Goal: Navigation & Orientation: Find specific page/section

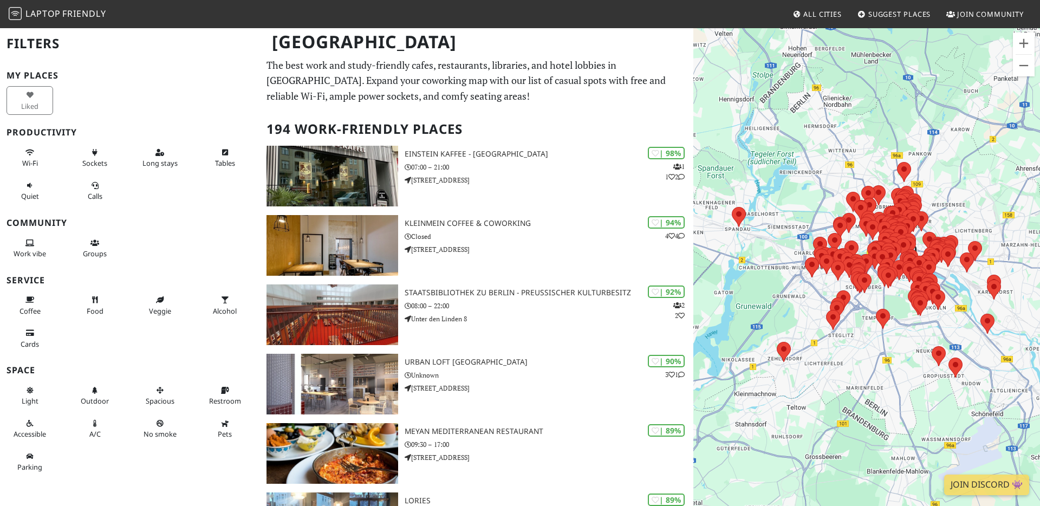
click at [887, 297] on div "To navigate, press the arrow keys." at bounding box center [866, 280] width 347 height 506
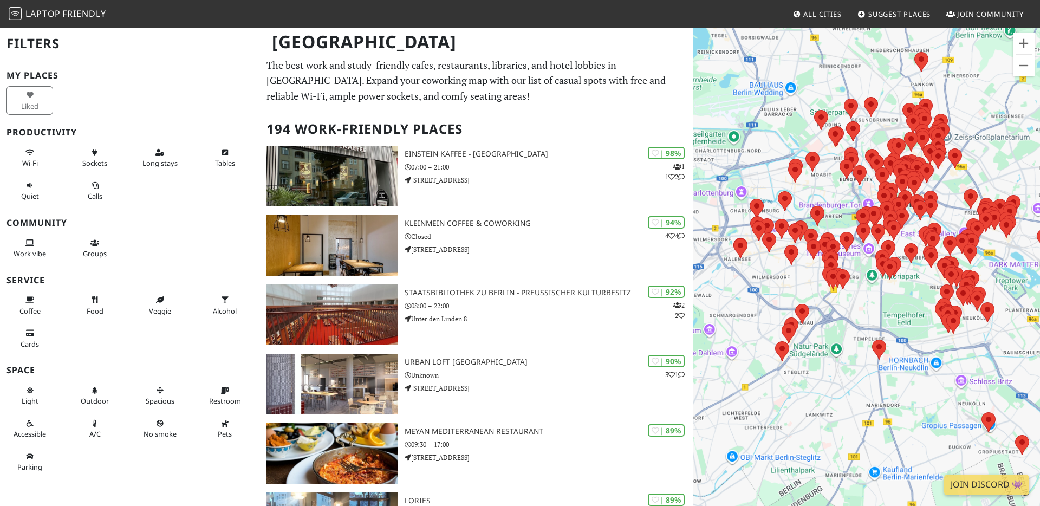
click at [887, 297] on div "To navigate, press the arrow keys." at bounding box center [866, 280] width 347 height 506
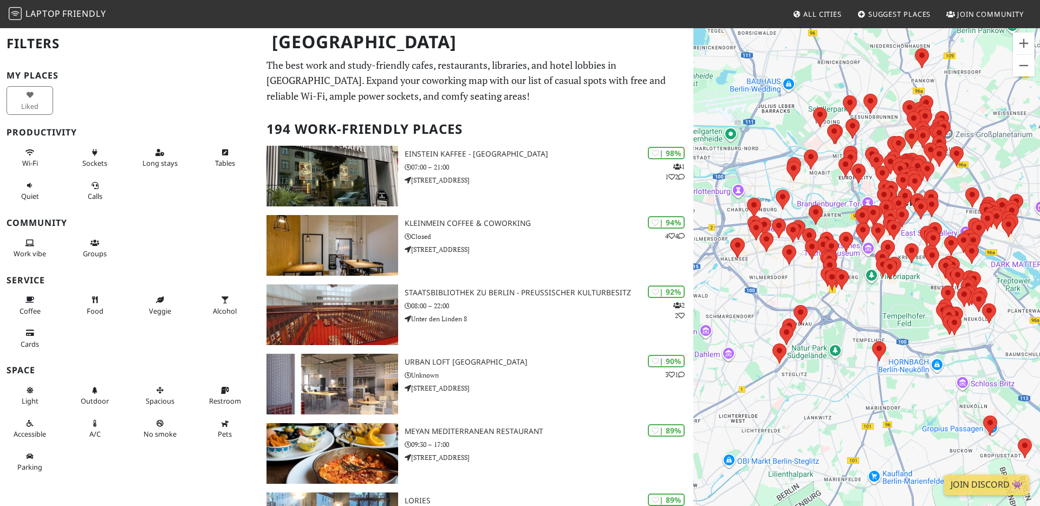
click at [887, 297] on div "To navigate, press the arrow keys." at bounding box center [866, 280] width 347 height 506
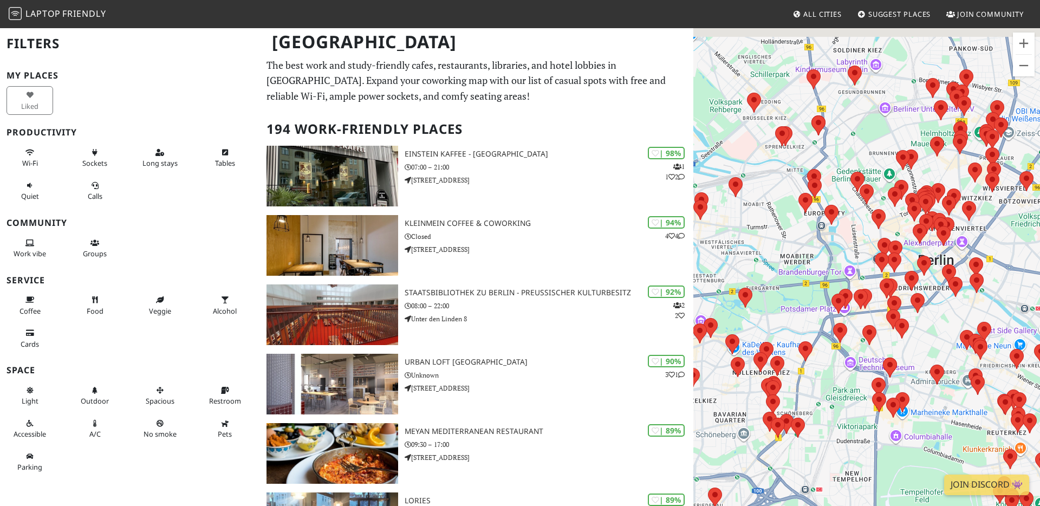
drag, startPoint x: 914, startPoint y: 210, endPoint x: 915, endPoint y: 366, distance: 156.5
click at [915, 366] on div "To navigate, press the arrow keys." at bounding box center [866, 280] width 347 height 506
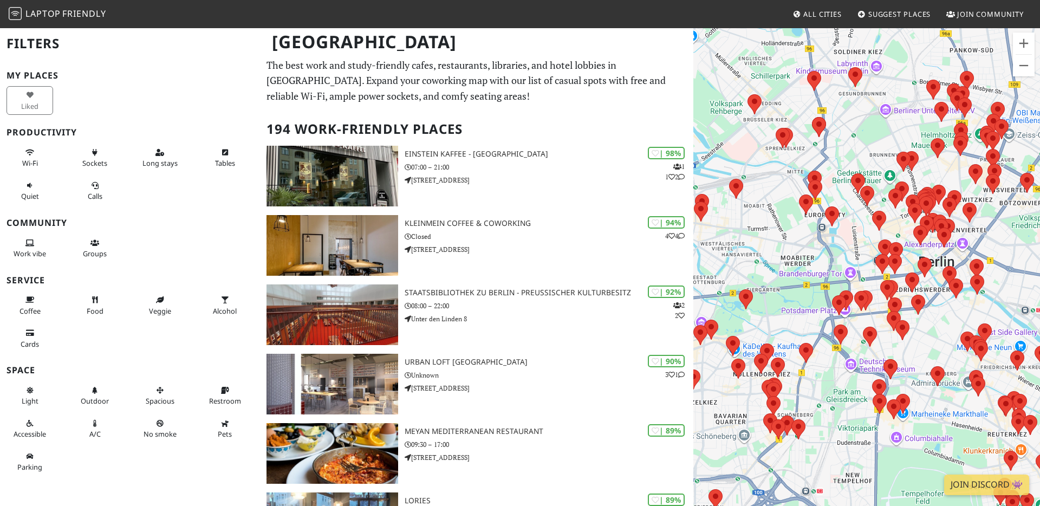
click at [925, 165] on div "To navigate, press the arrow keys." at bounding box center [866, 280] width 347 height 506
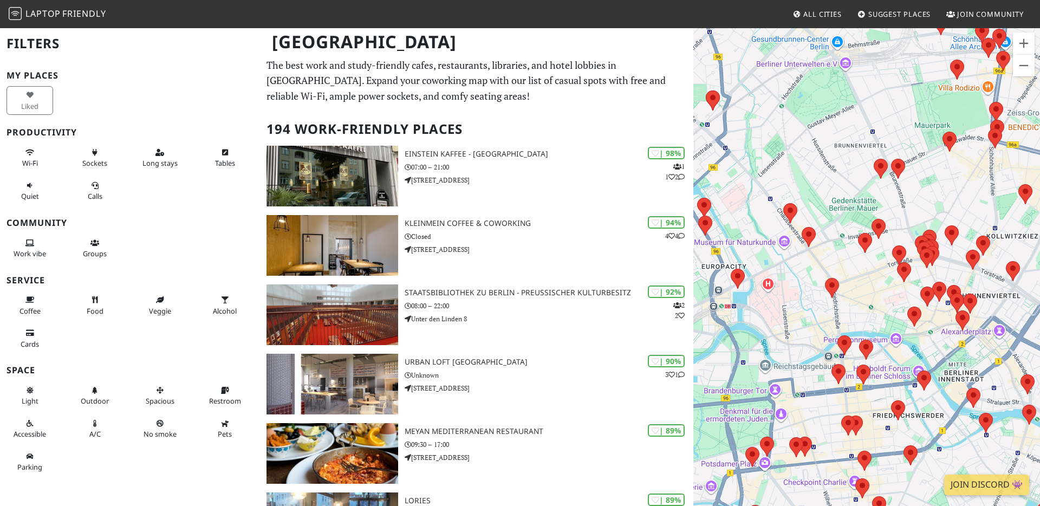
click at [925, 165] on div "To navigate, press the arrow keys." at bounding box center [866, 280] width 347 height 506
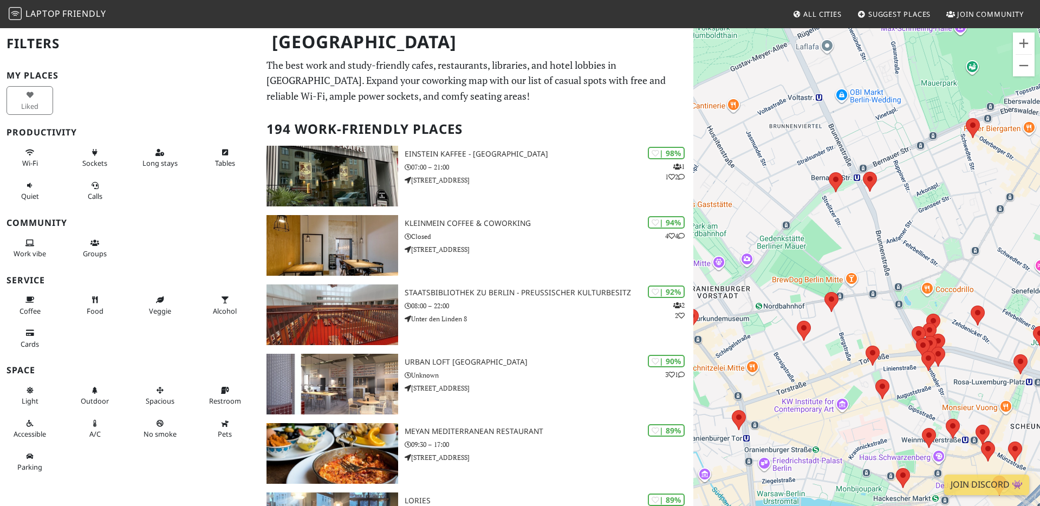
drag, startPoint x: 960, startPoint y: 165, endPoint x: 879, endPoint y: 245, distance: 114.1
click at [879, 246] on div "To navigate, press the arrow keys." at bounding box center [866, 280] width 347 height 506
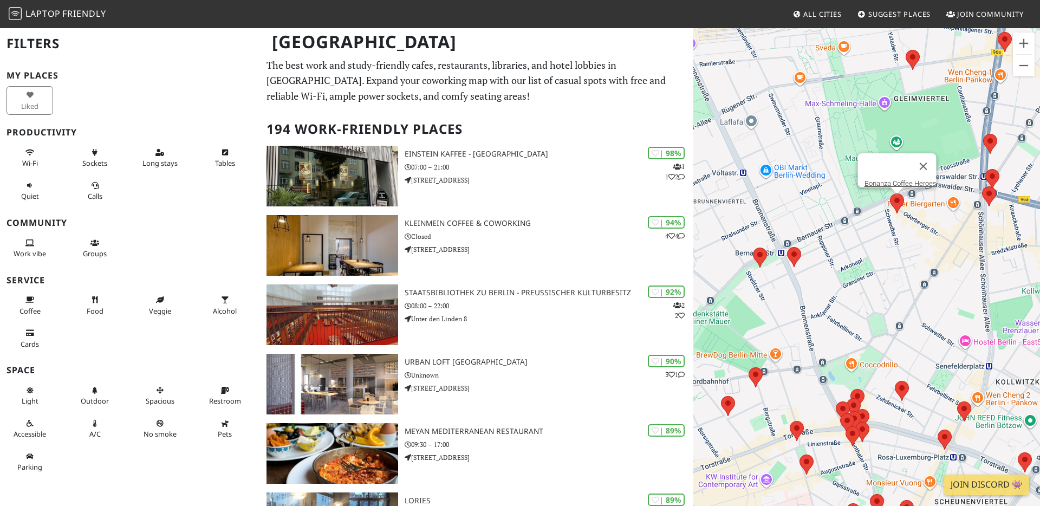
click at [890, 193] on area at bounding box center [890, 193] width 0 height 0
click at [895, 238] on div "To navigate, press the arrow keys. Bonanza Coffee Heroes" at bounding box center [866, 280] width 347 height 506
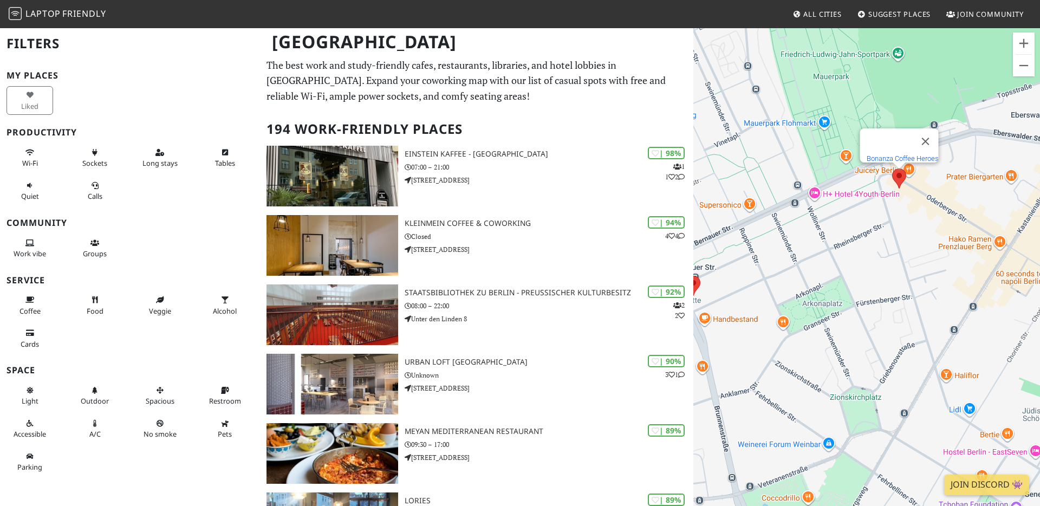
click at [899, 154] on link "Bonanza Coffee Heroes" at bounding box center [902, 158] width 72 height 8
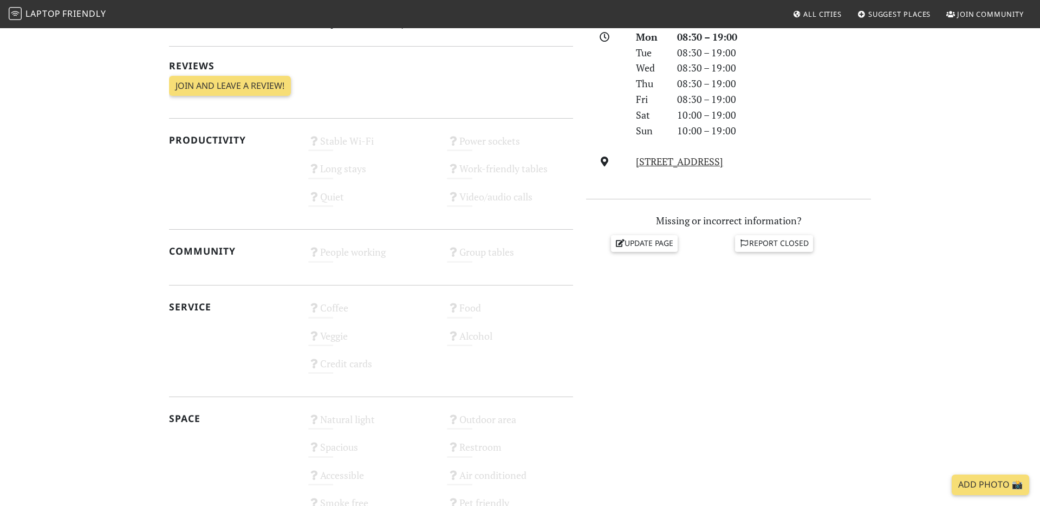
scroll to position [316, 0]
